Goal: Task Accomplishment & Management: Manage account settings

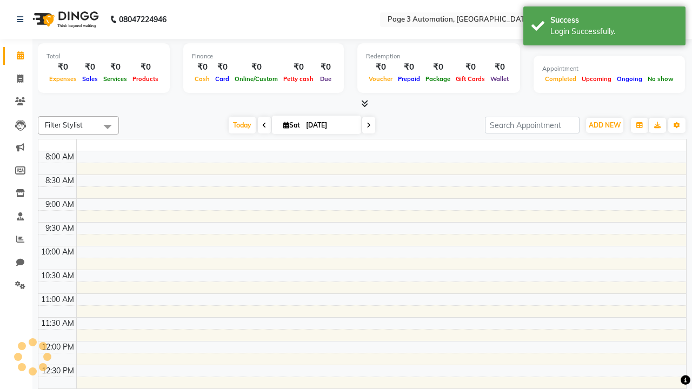
select select "en"
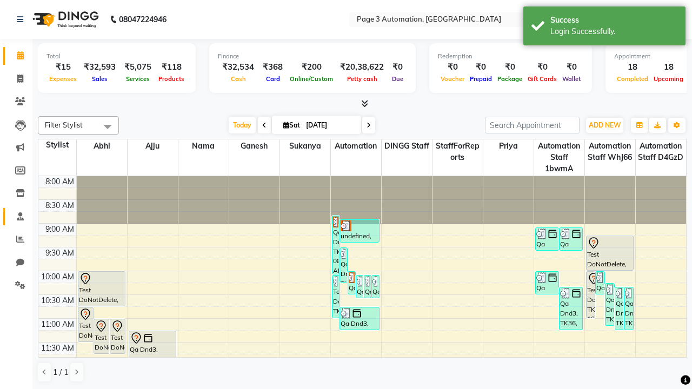
click at [16, 216] on span at bounding box center [20, 217] width 19 height 12
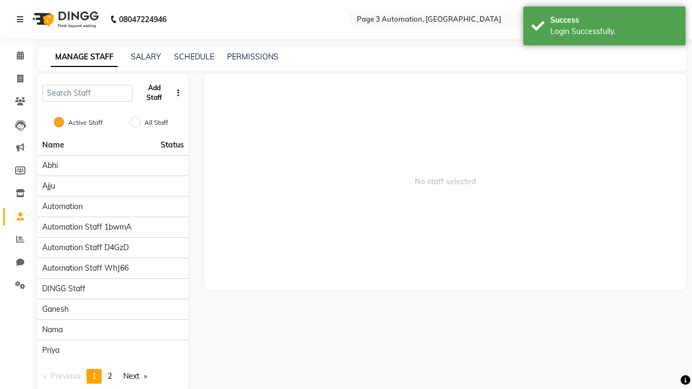
click at [154, 93] on button "Add Staff" at bounding box center [154, 93] width 35 height 28
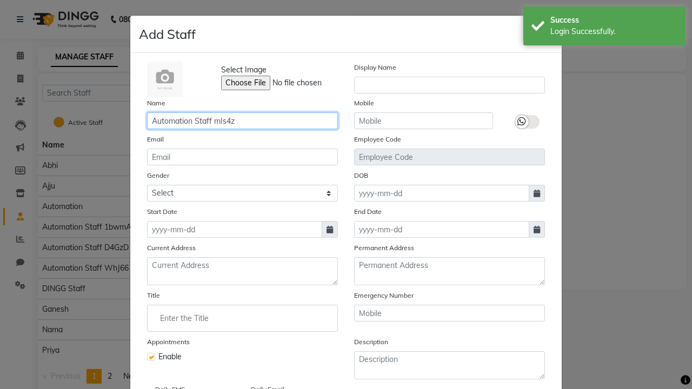
type input "Automation Staff mIs4z"
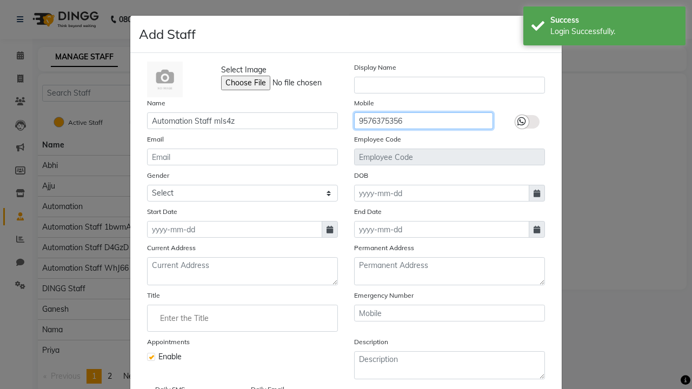
type input "9576375356"
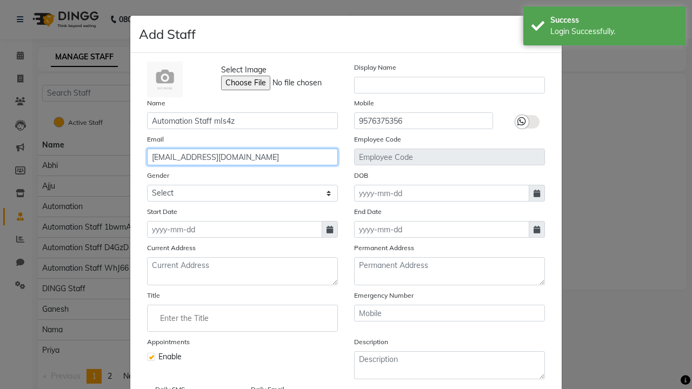
type input "[EMAIL_ADDRESS][DOMAIN_NAME]"
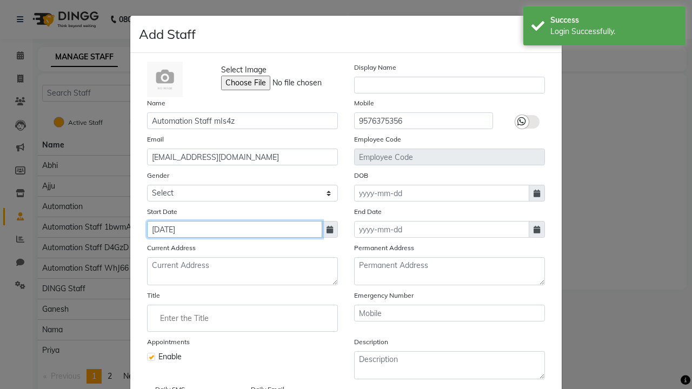
type input "[DATE]"
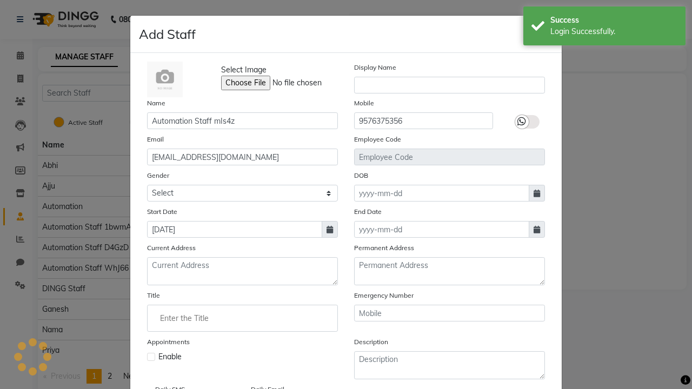
checkbox input "false"
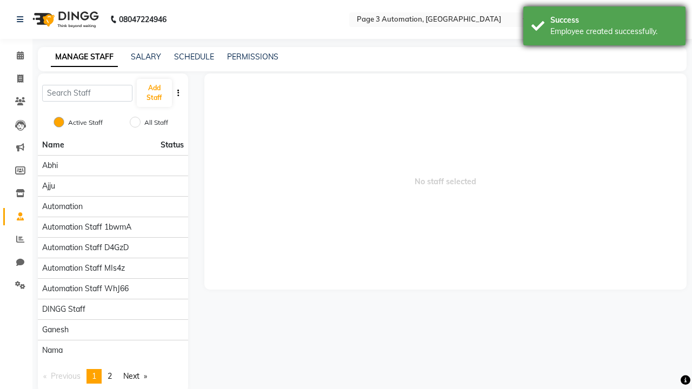
click at [605, 28] on div "Employee created successfully." at bounding box center [614, 31] width 127 height 11
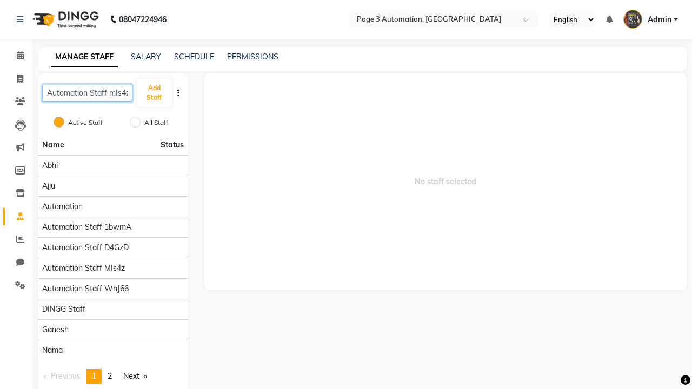
scroll to position [0, 2]
type input "Automation Staff mIs4z"
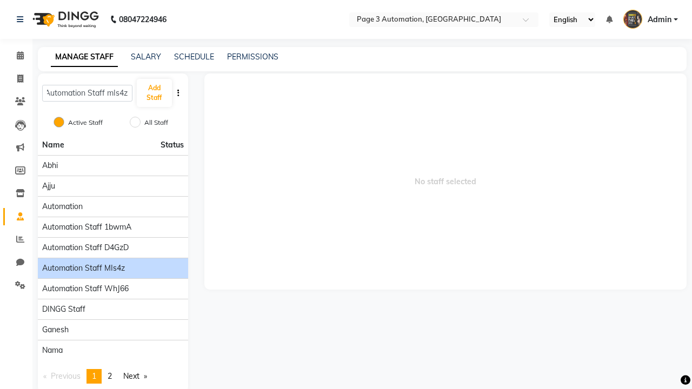
click at [113, 263] on span "Automation Staff mIs4z" at bounding box center [83, 268] width 83 height 11
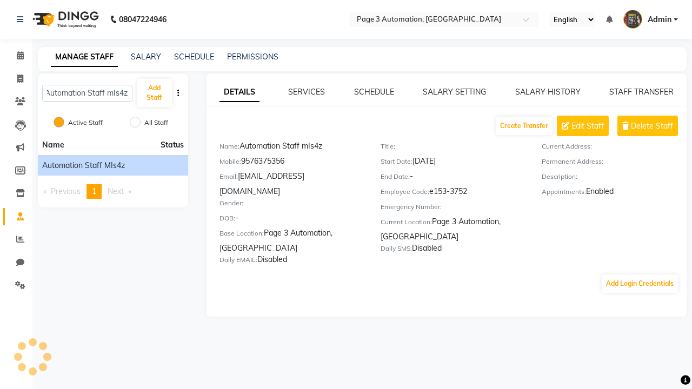
scroll to position [0, 0]
click at [640, 275] on button "Add Login Credentials" at bounding box center [640, 284] width 76 height 18
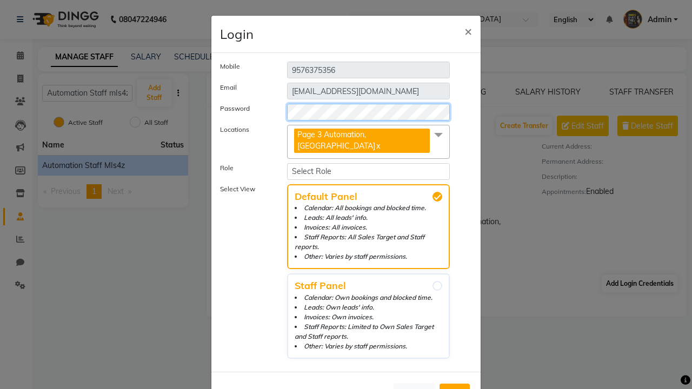
select select "4595"
click at [455, 388] on span "Add" at bounding box center [454, 393] width 17 height 11
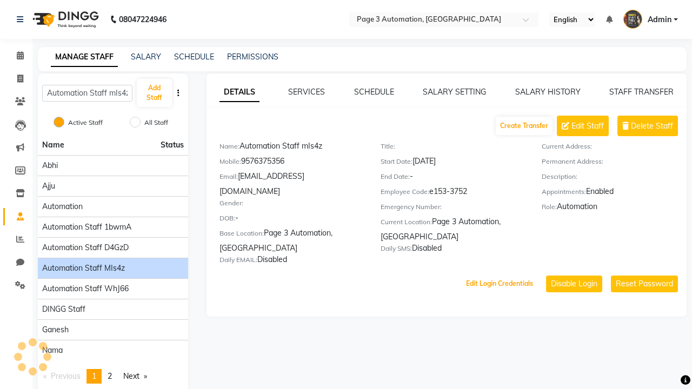
scroll to position [20, 0]
click at [250, 57] on link "PERMISSIONS" at bounding box center [252, 57] width 51 height 10
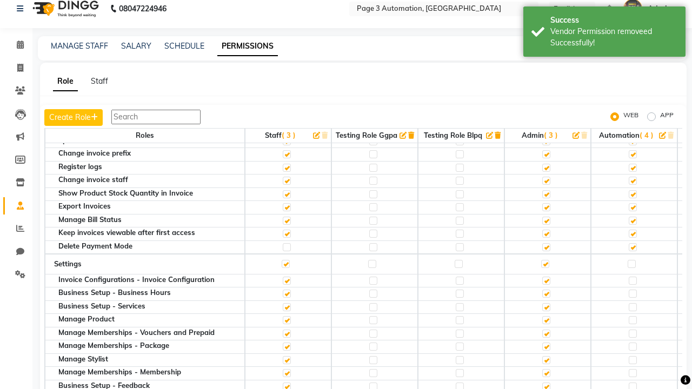
scroll to position [0, 0]
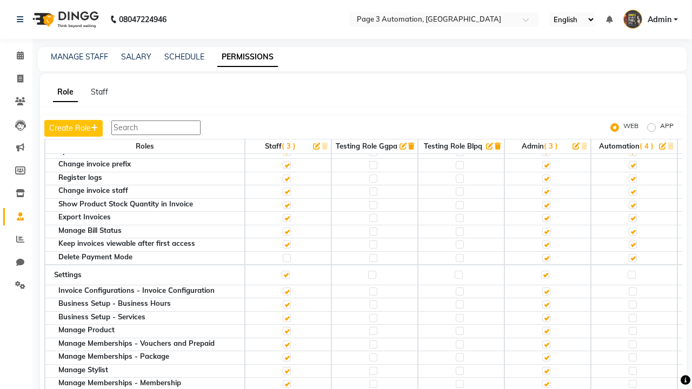
click at [651, 19] on span "Admin" at bounding box center [660, 19] width 24 height 11
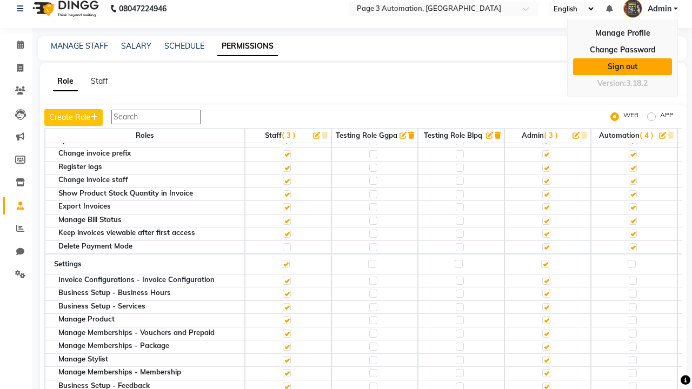
click at [623, 67] on link "Sign out" at bounding box center [622, 66] width 99 height 17
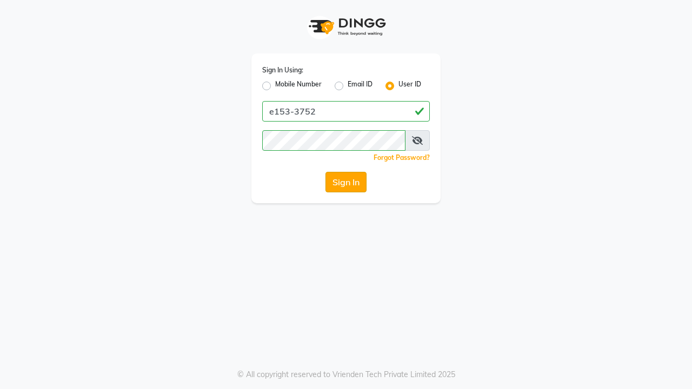
click at [346, 182] on button "Sign In" at bounding box center [346, 182] width 41 height 21
